Goal: Information Seeking & Learning: Learn about a topic

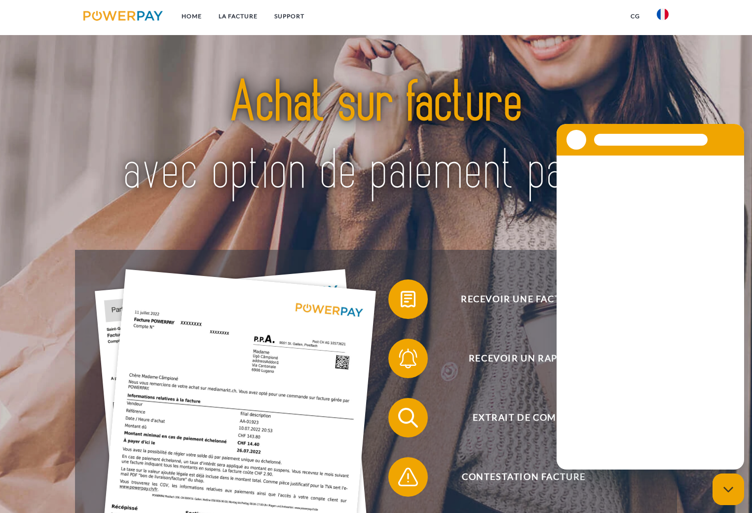
scroll to position [252, 0]
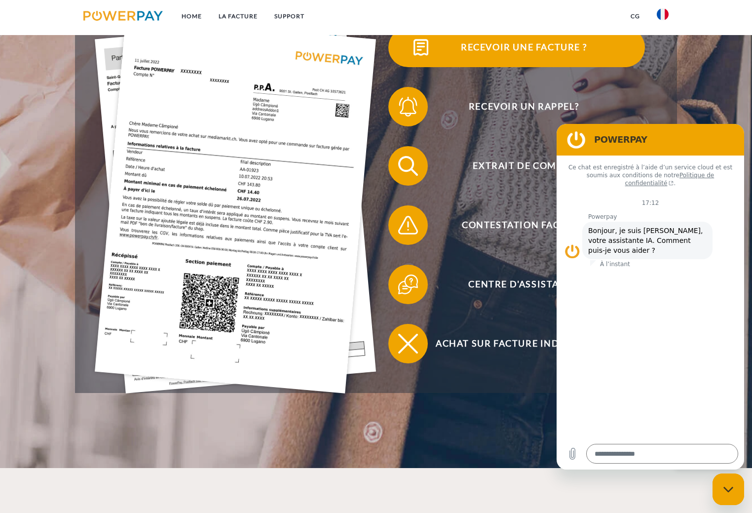
click at [532, 52] on span "Recevoir une facture ?" at bounding box center [524, 47] width 242 height 39
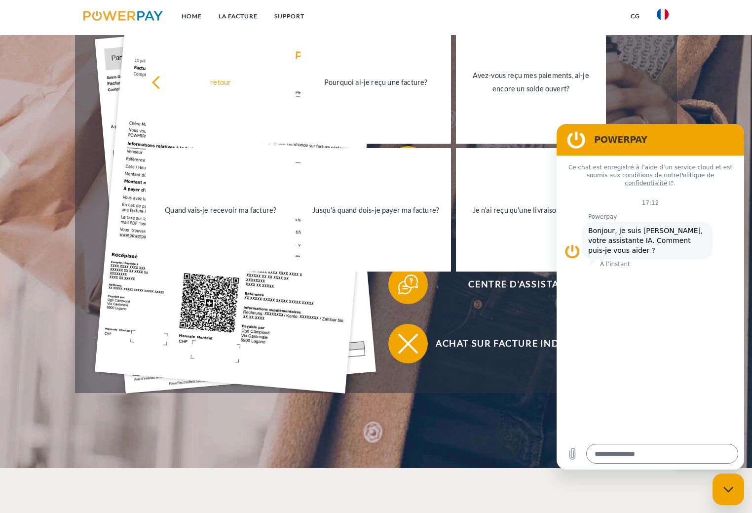
click at [677, 100] on div "Recevoir une facture ? Recevoir un rappel? Extrait de compte retour" at bounding box center [376, 195] width 602 height 395
click at [250, 10] on link "LA FACTURE" at bounding box center [238, 16] width 56 height 18
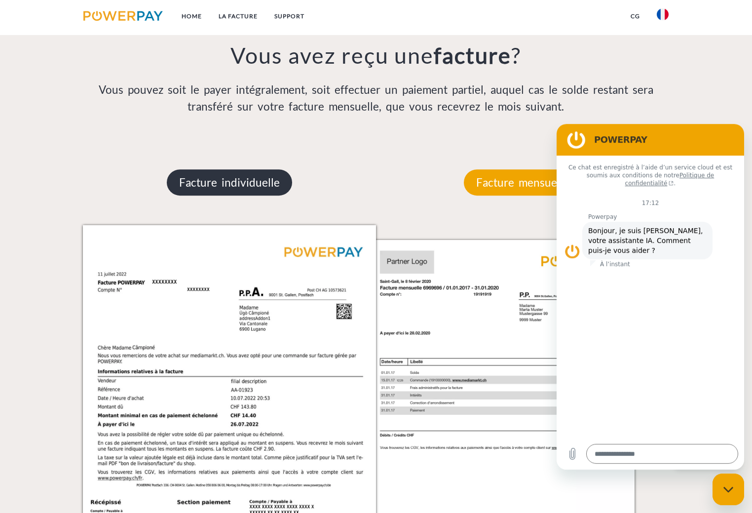
scroll to position [822, 0]
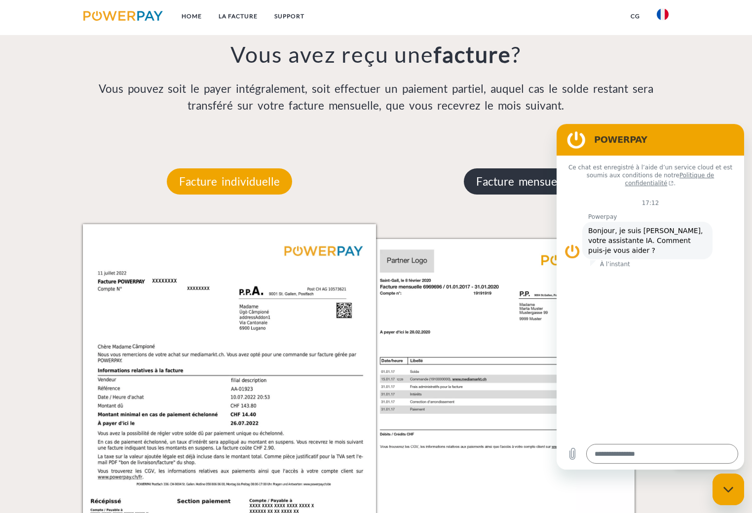
click at [505, 188] on p "Facture mensuelle" at bounding box center [522, 181] width 117 height 27
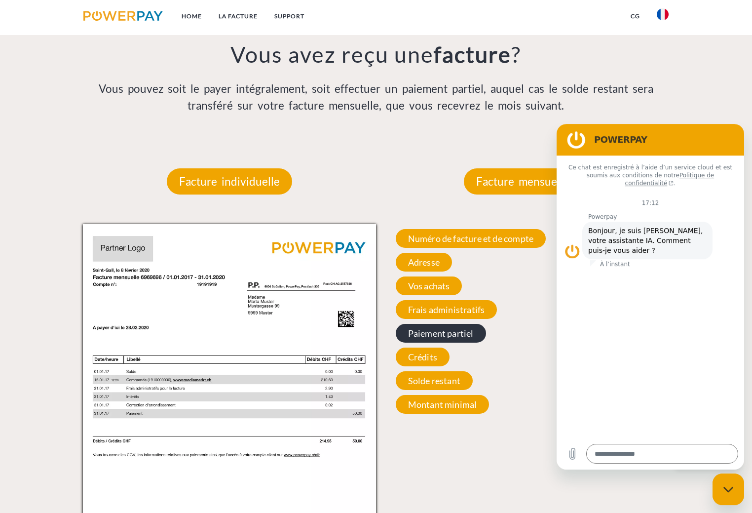
click at [445, 332] on span "Paiement partiel" at bounding box center [441, 333] width 90 height 19
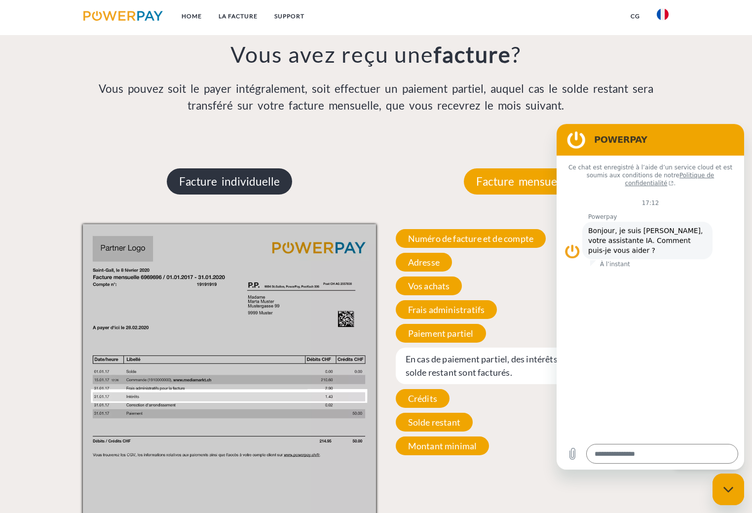
click at [265, 194] on p "Facture individuelle" at bounding box center [229, 181] width 125 height 27
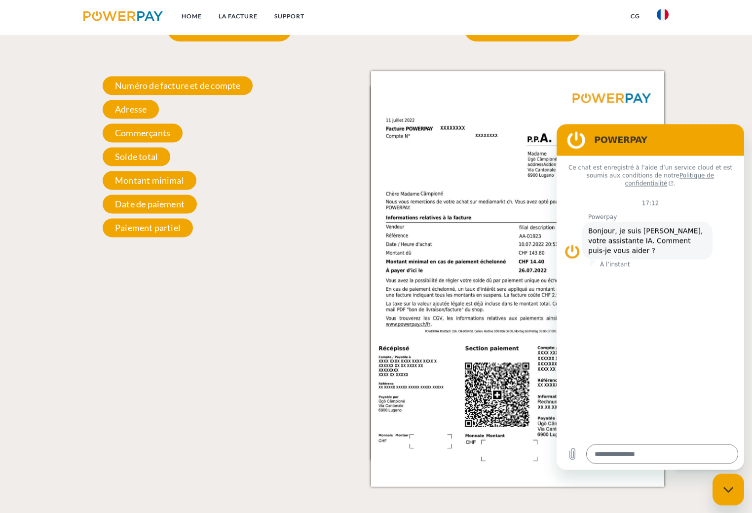
scroll to position [974, 0]
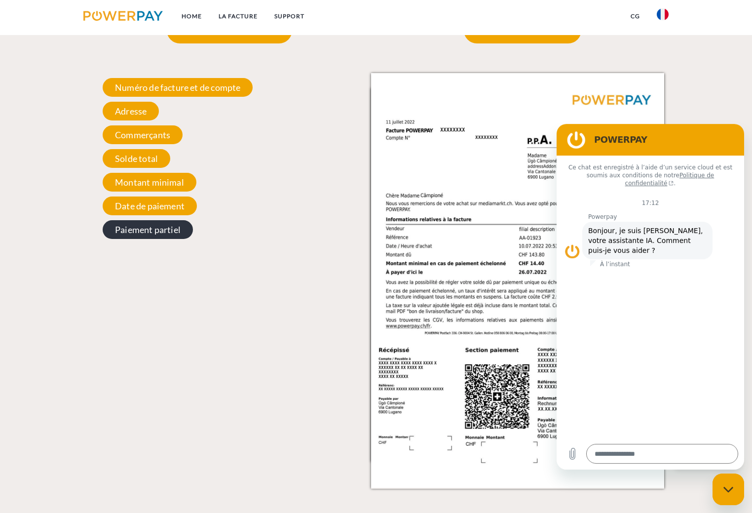
click at [181, 234] on span "Paiement partiel" at bounding box center [148, 229] width 90 height 19
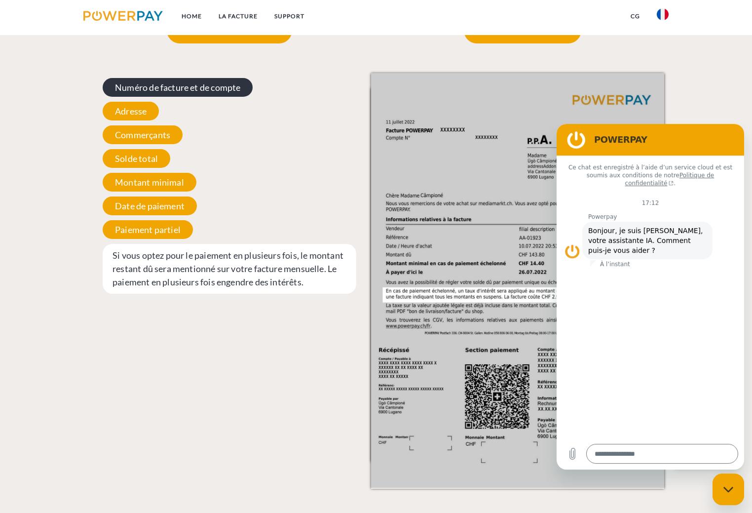
click at [211, 91] on span "Numéro de facture et de compte" at bounding box center [178, 87] width 150 height 19
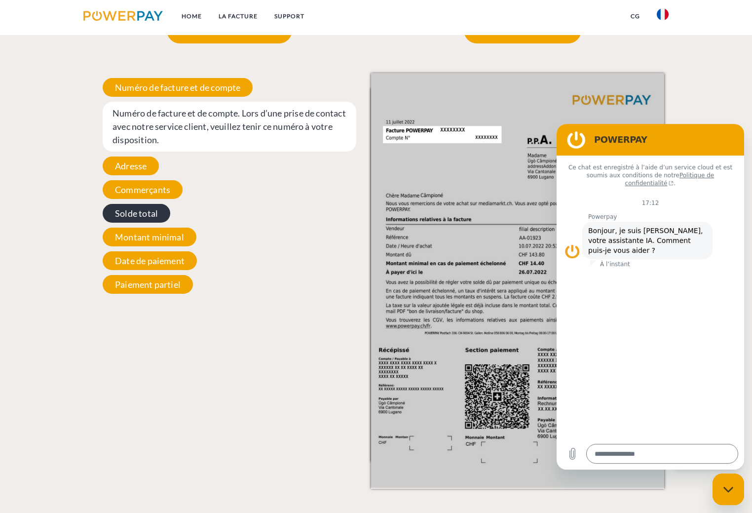
click at [128, 215] on span "Solde total" at bounding box center [137, 213] width 68 height 19
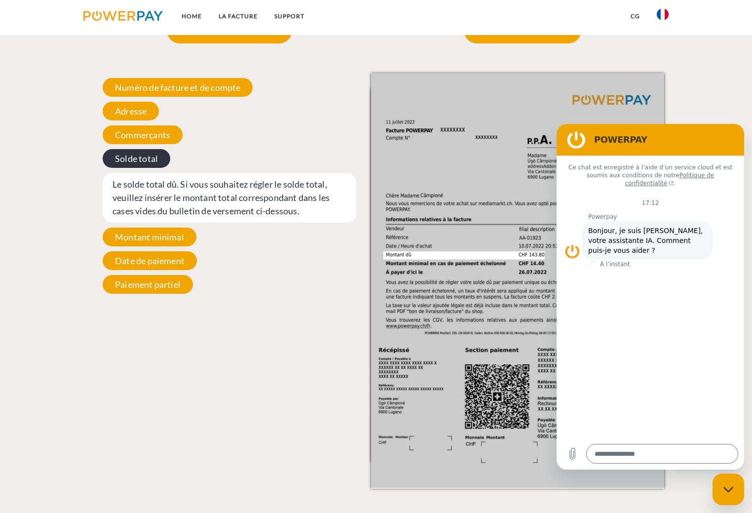
scroll to position [722, 0]
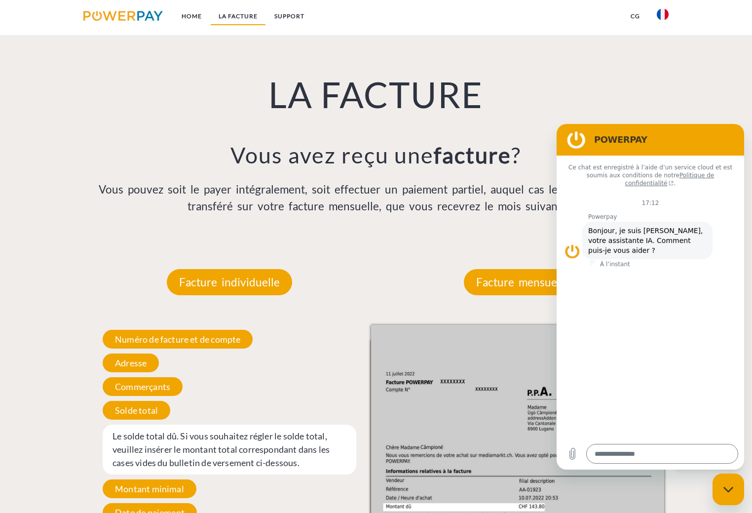
click at [247, 13] on link "LA FACTURE" at bounding box center [238, 16] width 56 height 18
click at [153, 16] on img at bounding box center [122, 16] width 79 height 10
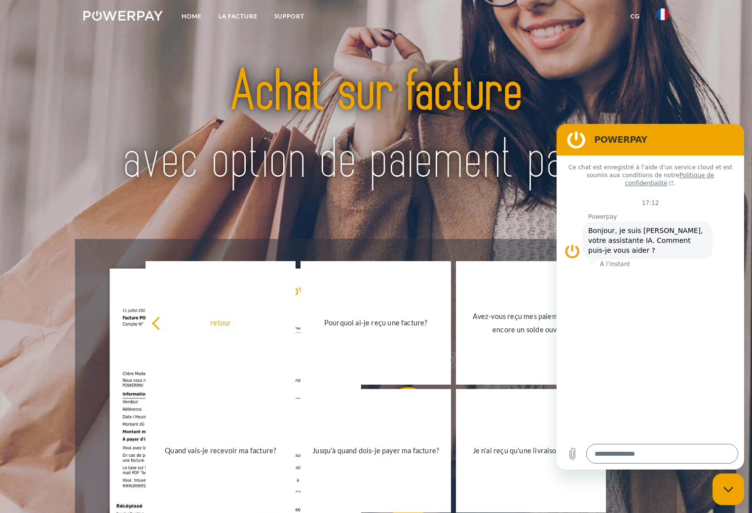
scroll to position [101, 0]
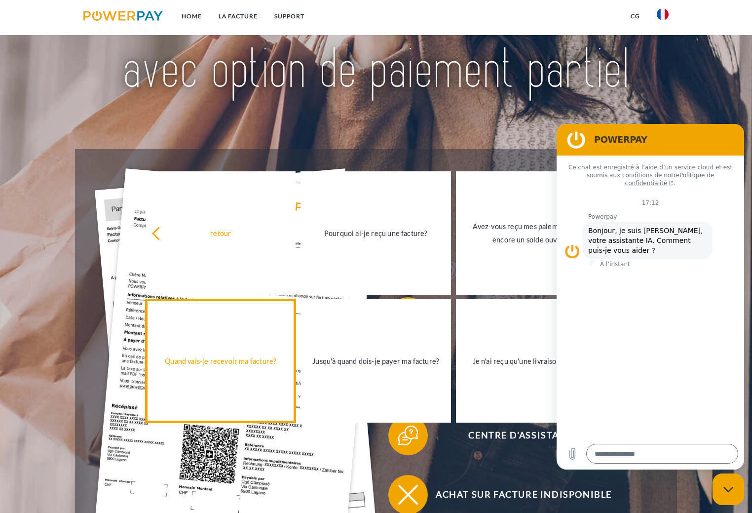
click at [205, 380] on link "Quand vais-je recevoir ma facture?" at bounding box center [221, 360] width 150 height 123
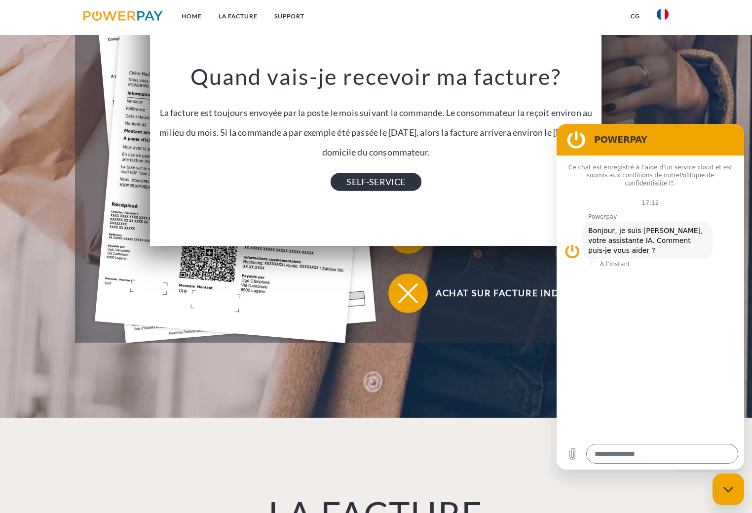
scroll to position [352, 0]
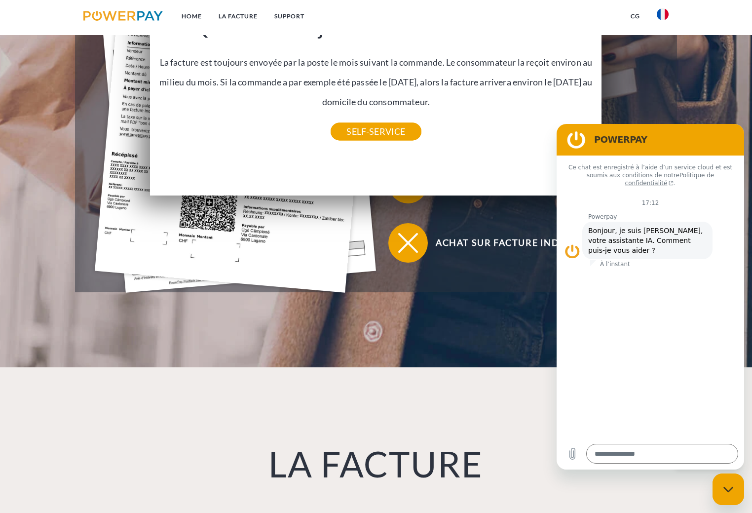
click at [417, 143] on div "retour Pourquoi ai-je reçu une facture? POWERPAY est le prestataire de facturat…" at bounding box center [376, 60] width 452 height 272
click at [403, 127] on link "SELF-SERVICE" at bounding box center [376, 132] width 90 height 18
